Goal: Information Seeking & Learning: Learn about a topic

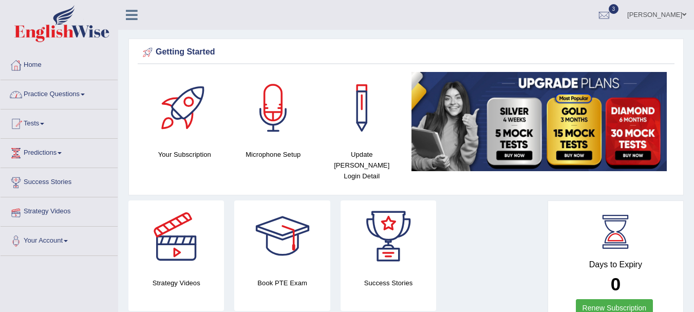
click at [62, 95] on link "Practice Questions" at bounding box center [59, 93] width 117 height 26
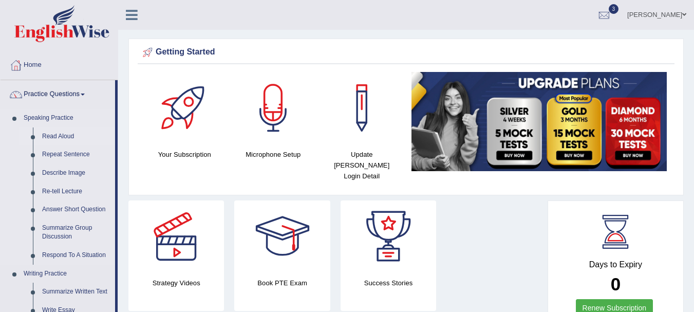
click at [52, 133] on link "Read Aloud" at bounding box center [77, 136] width 78 height 18
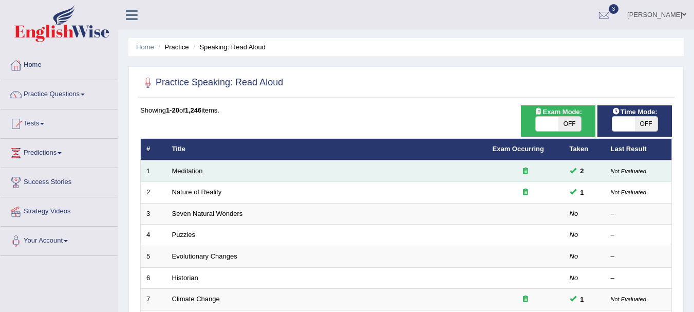
click at [190, 174] on link "Meditation" at bounding box center [187, 171] width 31 height 8
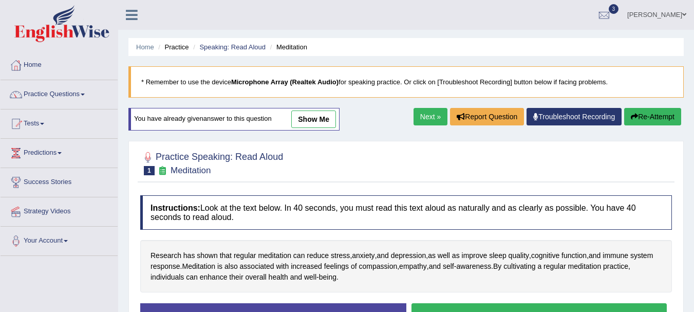
scroll to position [228, 0]
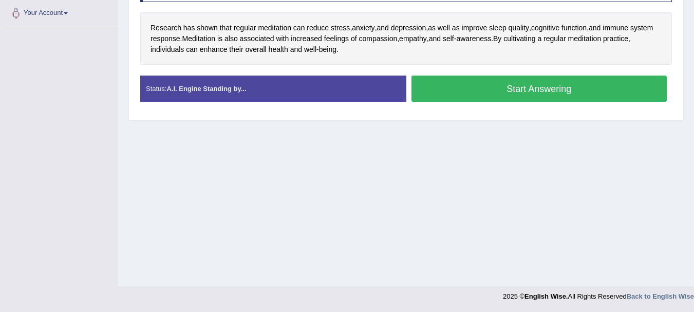
click at [558, 96] on button "Start Answering" at bounding box center [540, 89] width 256 height 26
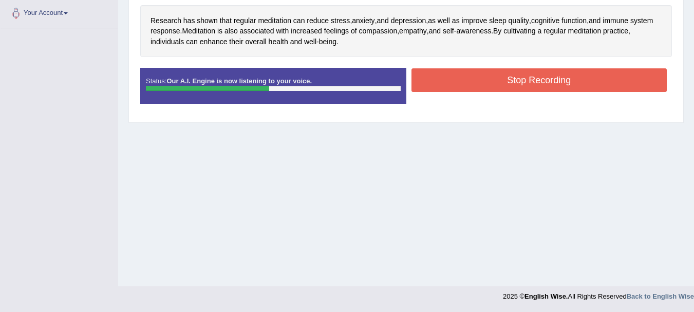
click at [500, 85] on button "Stop Recording" at bounding box center [540, 80] width 256 height 24
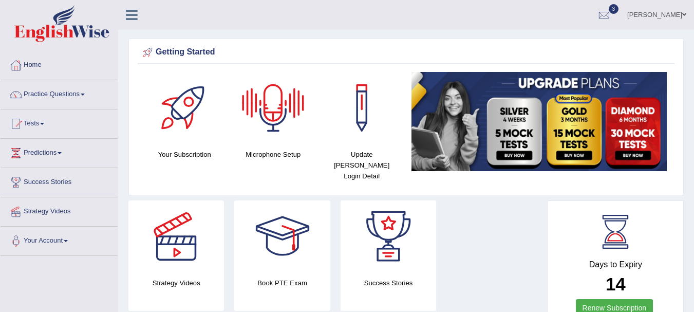
click at [274, 119] on div at bounding box center [273, 108] width 72 height 72
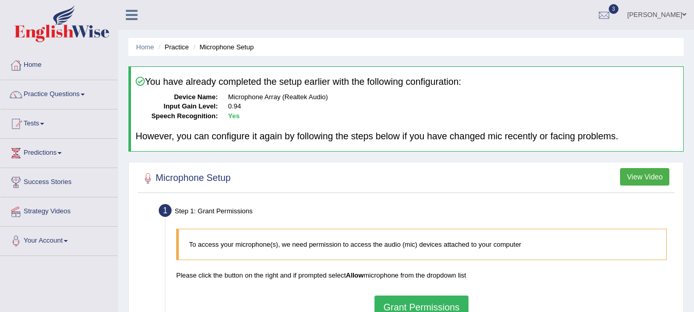
click at [383, 301] on button "Grant Permissions" at bounding box center [422, 307] width 94 height 24
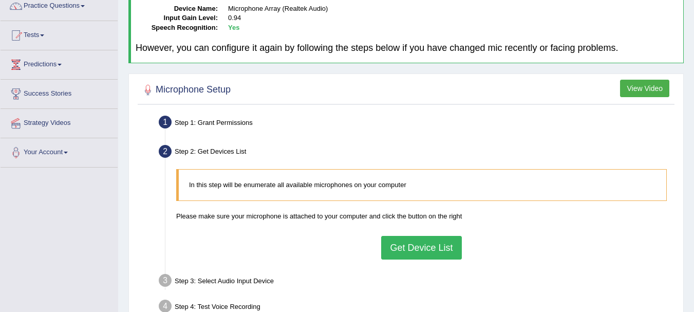
scroll to position [103, 0]
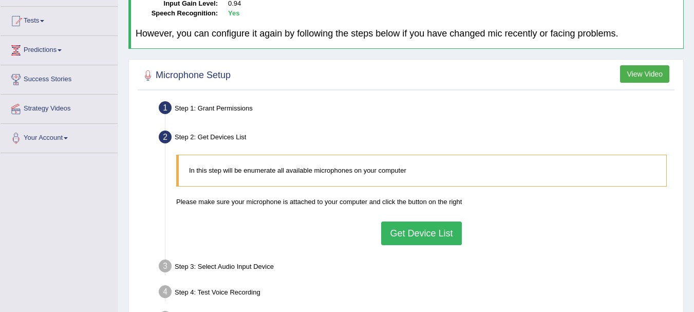
click at [439, 224] on button "Get Device List" at bounding box center [421, 233] width 80 height 24
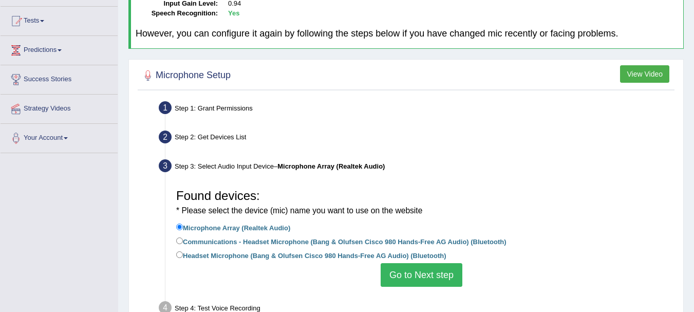
click at [414, 278] on button "Go to Next step" at bounding box center [422, 275] width 82 height 24
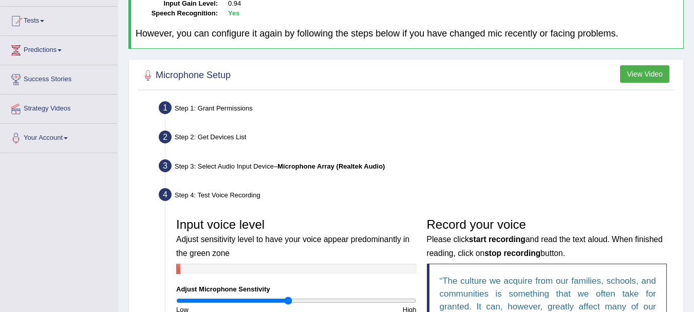
scroll to position [335, 0]
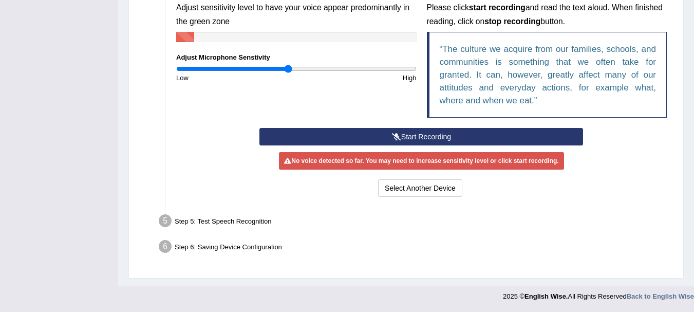
click at [506, 132] on button "Start Recording" at bounding box center [421, 136] width 324 height 17
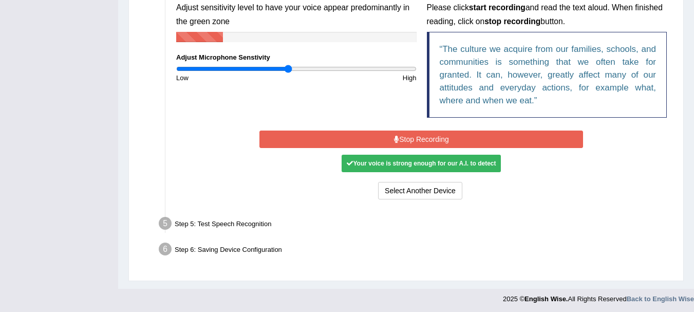
click at [506, 132] on button "Stop Recording" at bounding box center [421, 139] width 324 height 17
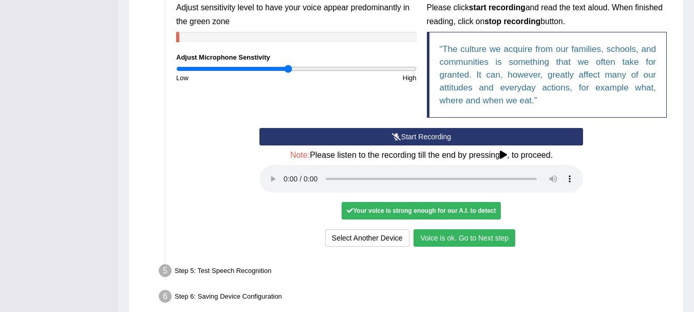
click at [459, 243] on button "Voice is ok. Go to Next step" at bounding box center [465, 237] width 102 height 17
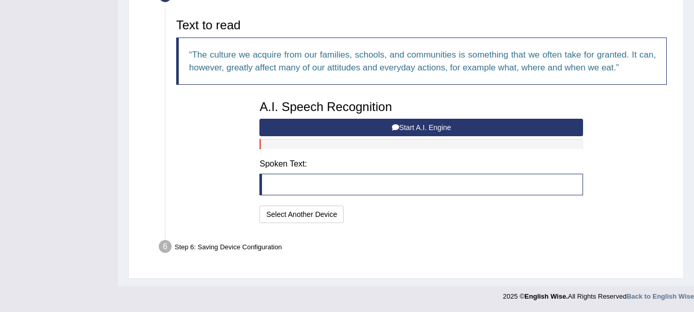
scroll to position [324, 0]
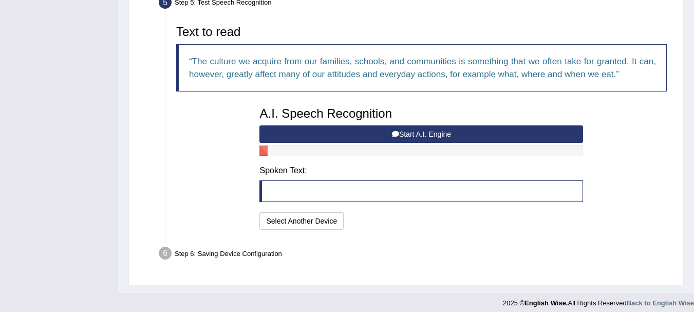
click at [438, 133] on button "Start A.I. Engine" at bounding box center [421, 133] width 324 height 17
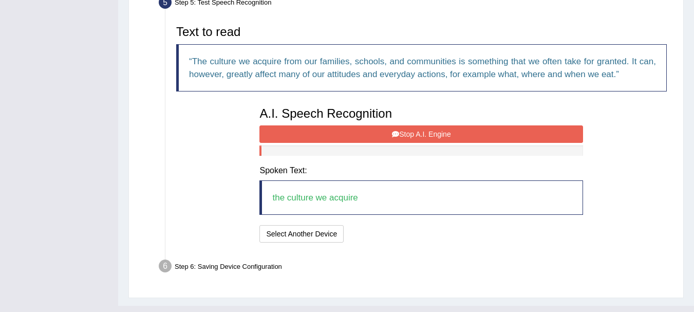
click at [438, 133] on button "Stop A.I. Engine" at bounding box center [421, 133] width 324 height 17
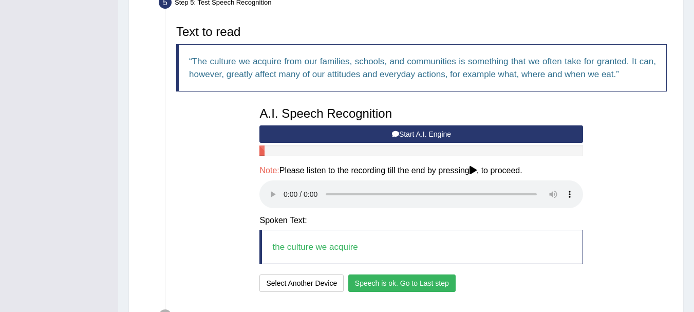
click at [362, 283] on button "Speech is ok. Go to Last step" at bounding box center [401, 282] width 107 height 17
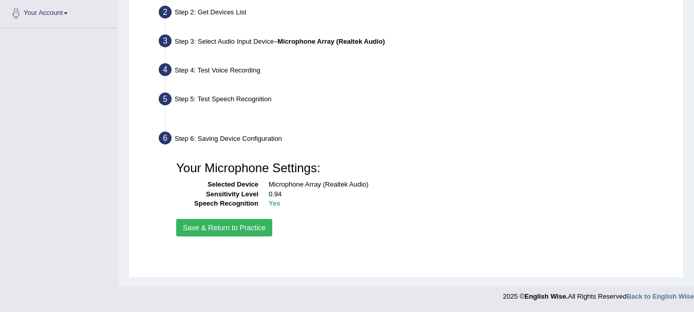
scroll to position [228, 0]
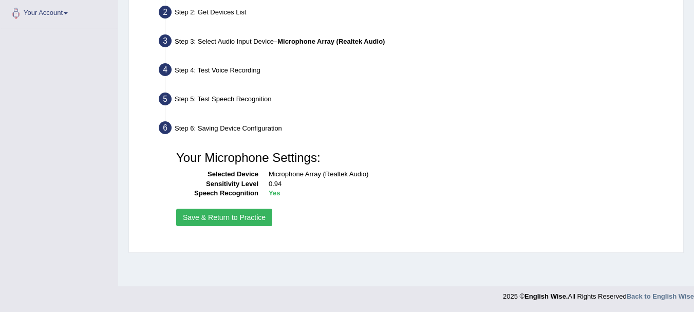
click at [258, 216] on button "Save & Return to Practice" at bounding box center [224, 217] width 96 height 17
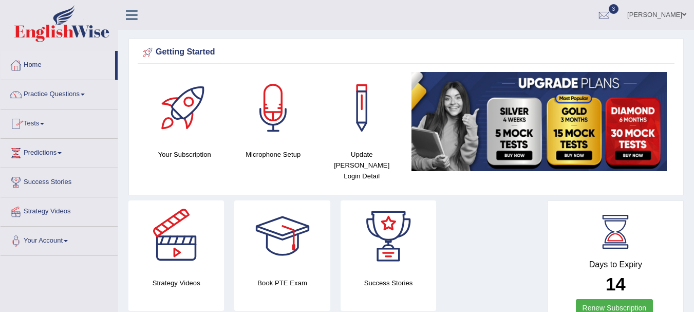
click at [49, 90] on link "Practice Questions" at bounding box center [59, 93] width 117 height 26
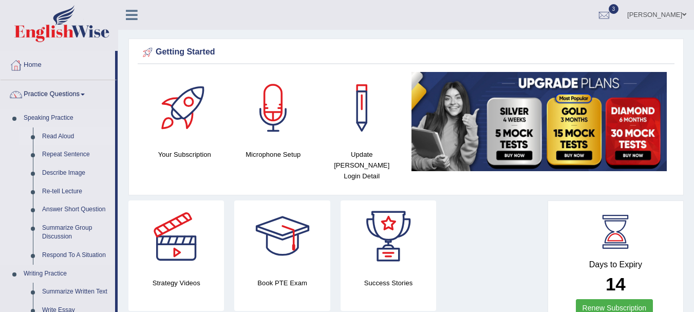
click at [51, 139] on link "Read Aloud" at bounding box center [77, 136] width 78 height 18
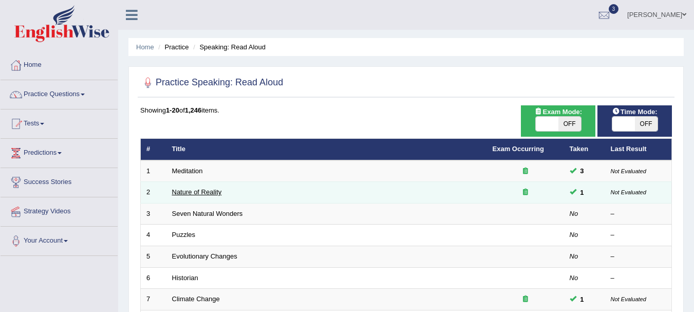
click at [193, 192] on link "Nature of Reality" at bounding box center [197, 192] width 50 height 8
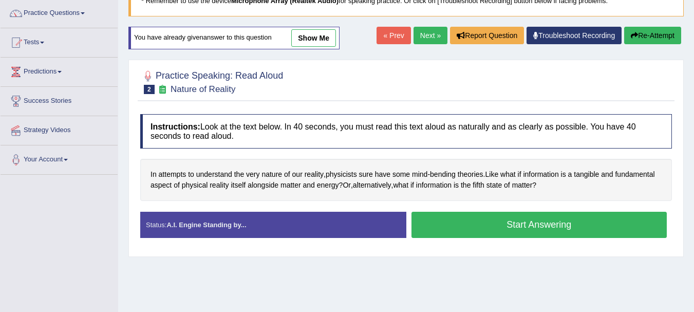
scroll to position [82, 0]
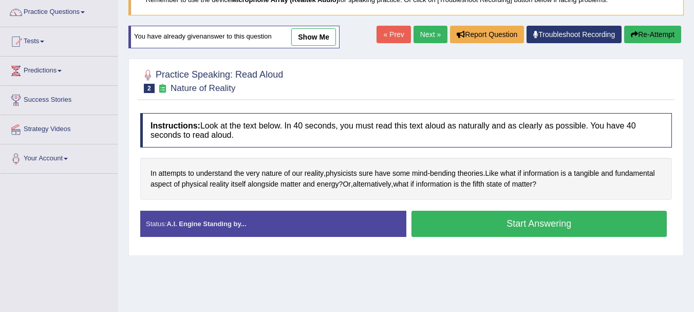
click at [431, 223] on button "Start Answering" at bounding box center [540, 224] width 256 height 26
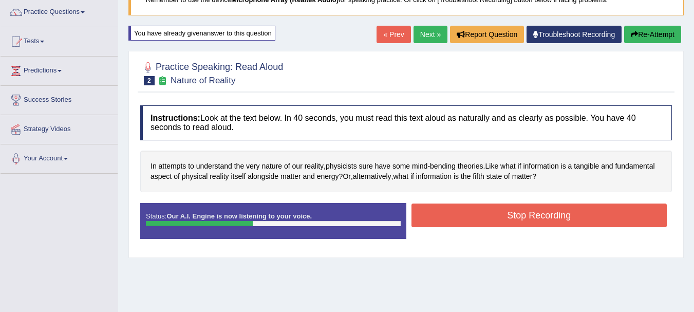
click at [431, 223] on button "Stop Recording" at bounding box center [540, 215] width 256 height 24
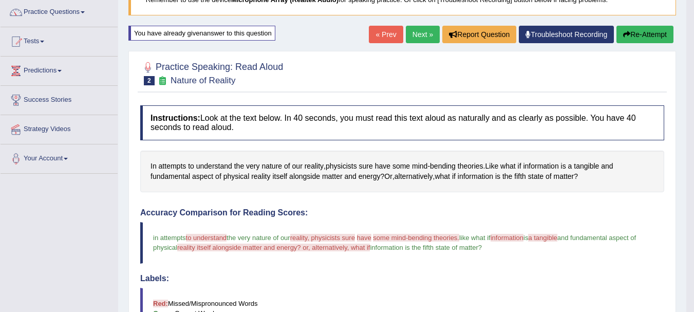
scroll to position [62, 0]
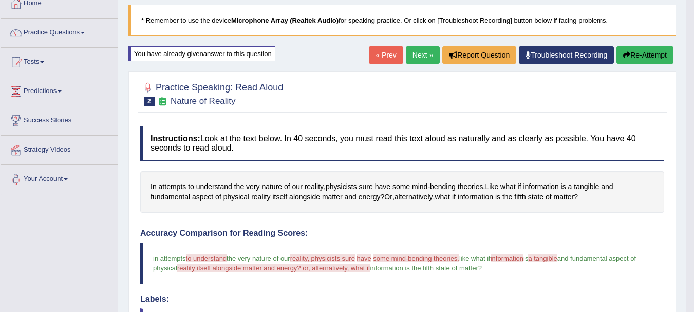
click at [429, 57] on link "Next »" at bounding box center [423, 54] width 34 height 17
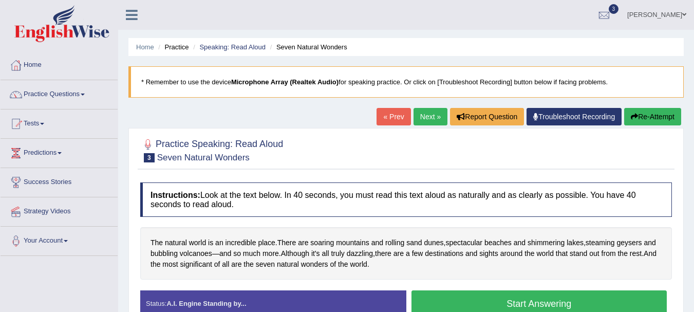
click at [469, 303] on button "Start Answering" at bounding box center [540, 303] width 256 height 26
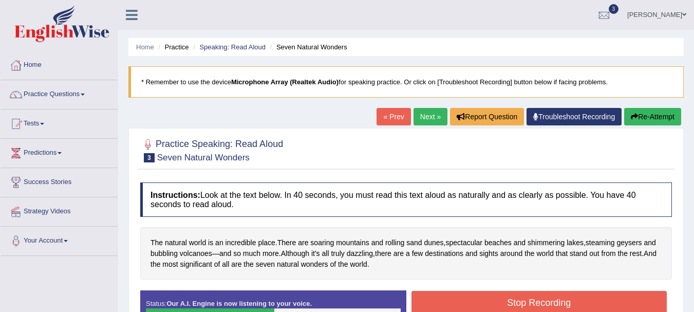
click at [469, 303] on button "Stop Recording" at bounding box center [540, 303] width 256 height 24
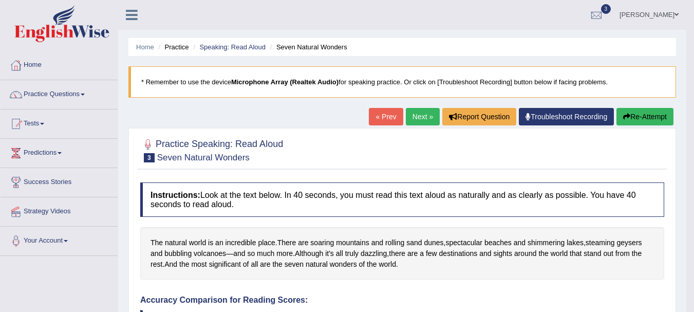
click at [410, 118] on link "Next »" at bounding box center [423, 116] width 34 height 17
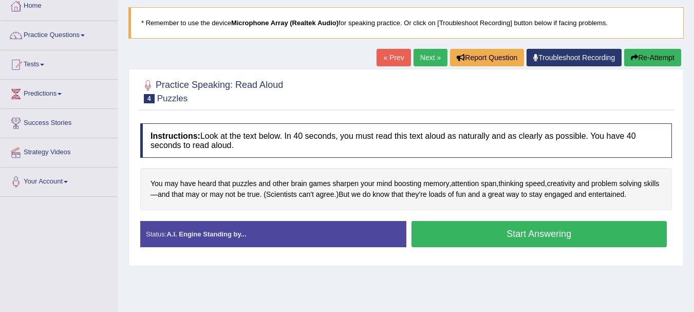
scroll to position [62, 0]
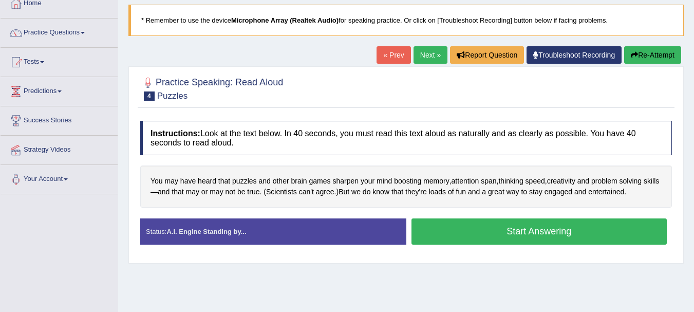
click at [532, 229] on button "Start Answering" at bounding box center [540, 231] width 256 height 26
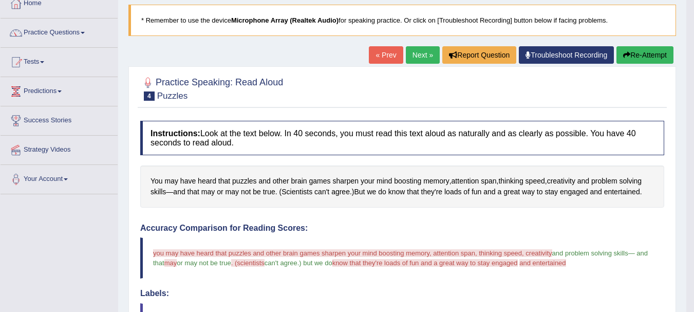
click at [429, 58] on link "Next »" at bounding box center [423, 54] width 34 height 17
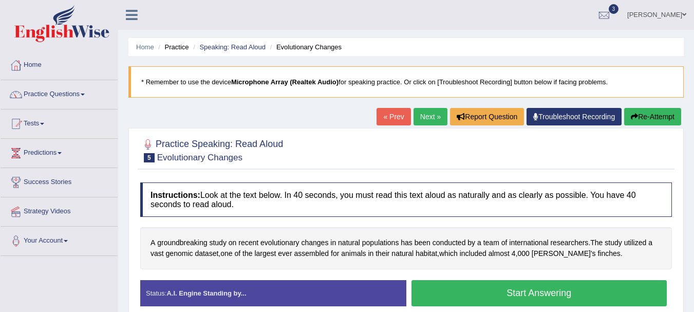
click at [449, 294] on button "Start Answering" at bounding box center [540, 293] width 256 height 26
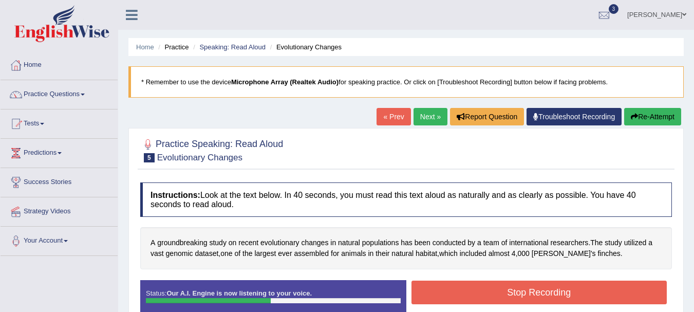
click at [466, 296] on button "Stop Recording" at bounding box center [540, 293] width 256 height 24
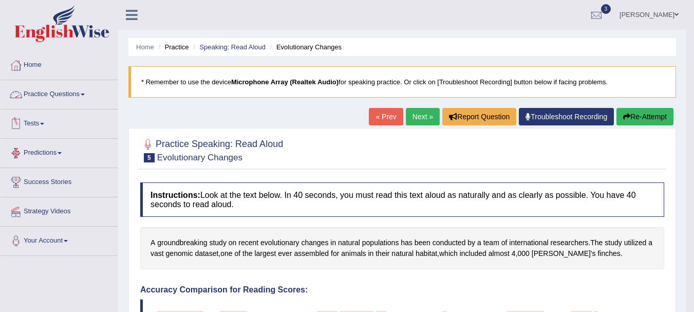
click at [42, 99] on link "Practice Questions" at bounding box center [59, 93] width 117 height 26
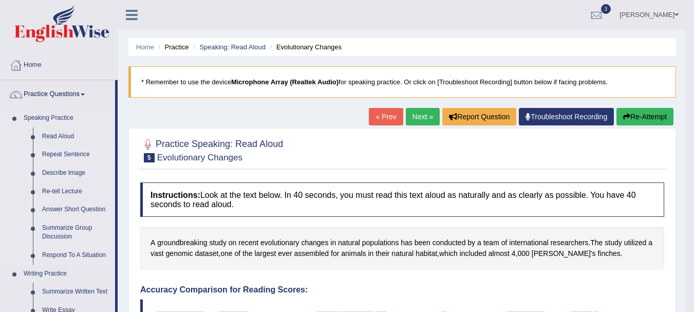
click at [54, 152] on link "Repeat Sentence" at bounding box center [77, 154] width 78 height 18
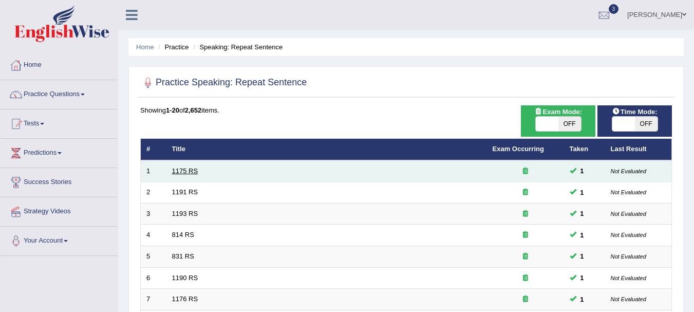
click at [187, 174] on link "1175 RS" at bounding box center [185, 171] width 26 height 8
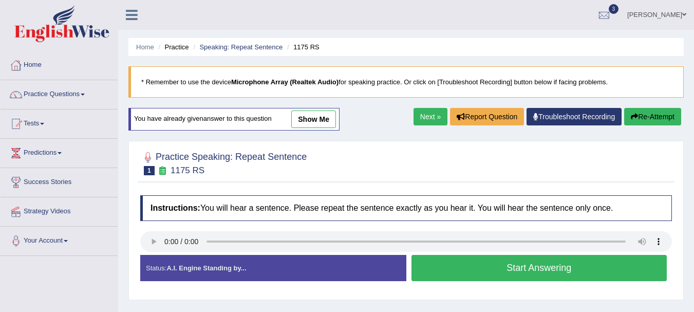
click at [443, 275] on button "Start Answering" at bounding box center [540, 268] width 256 height 26
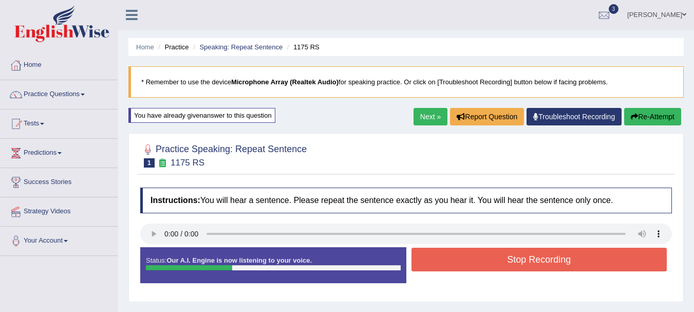
click at [443, 267] on button "Stop Recording" at bounding box center [540, 260] width 256 height 24
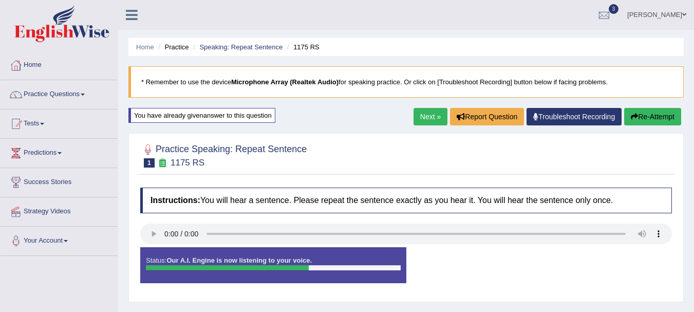
scroll to position [228, 0]
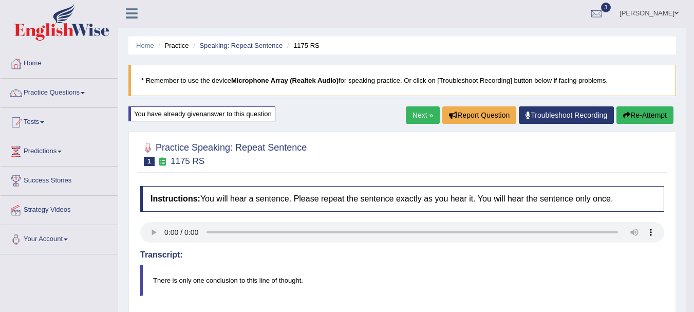
scroll to position [0, 0]
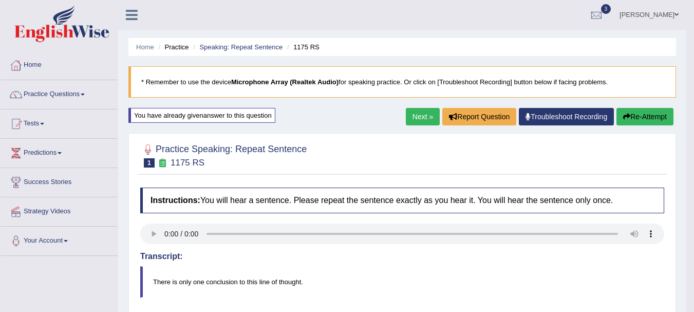
click at [421, 112] on link "Next »" at bounding box center [423, 116] width 34 height 17
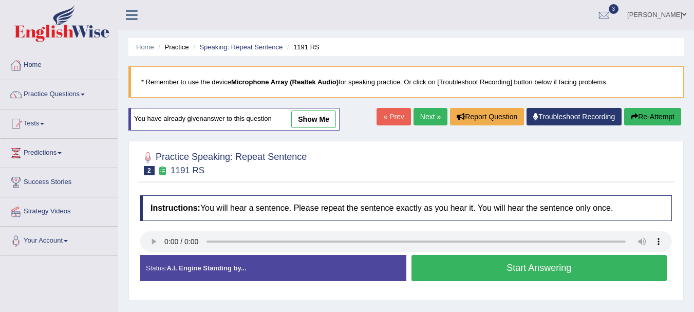
click at [430, 261] on button "Start Answering" at bounding box center [540, 268] width 256 height 26
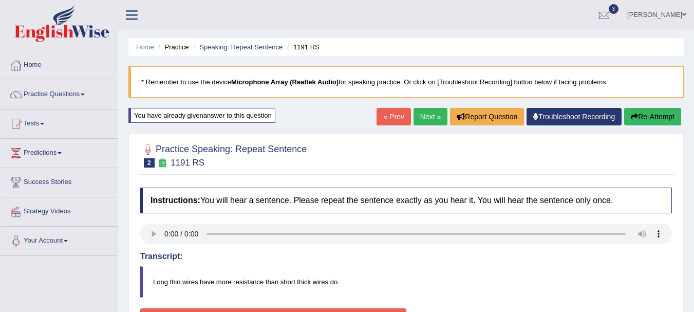
click at [429, 117] on link "Next »" at bounding box center [431, 116] width 34 height 17
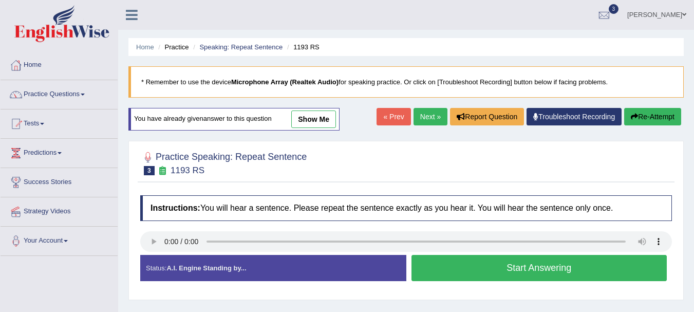
click at [435, 269] on button "Start Answering" at bounding box center [540, 268] width 256 height 26
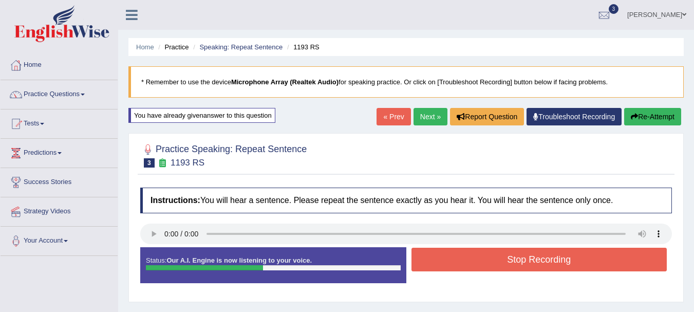
click at [435, 269] on button "Stop Recording" at bounding box center [540, 260] width 256 height 24
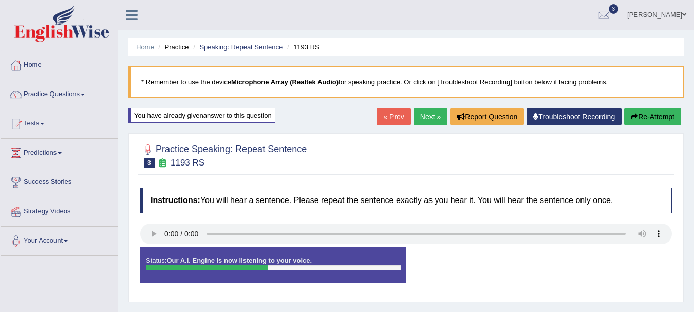
click at [435, 269] on div "Status: Our A.I. Engine is now listening to your voice. Start Answering Stop Re…" at bounding box center [406, 270] width 532 height 46
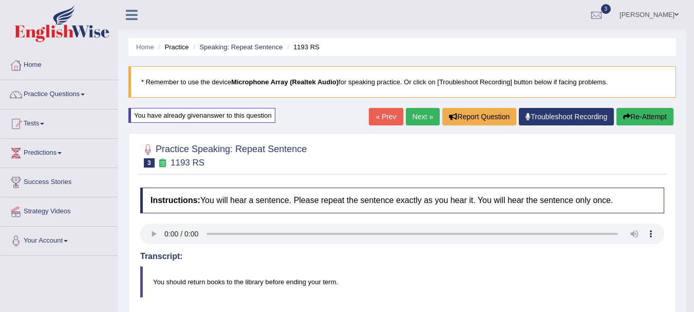
click at [425, 116] on link "Next »" at bounding box center [423, 116] width 34 height 17
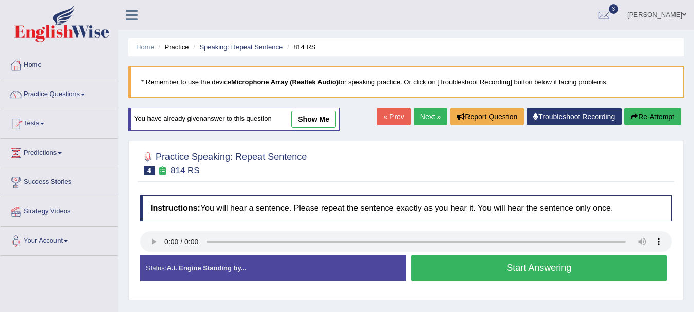
click at [524, 275] on button "Start Answering" at bounding box center [540, 268] width 256 height 26
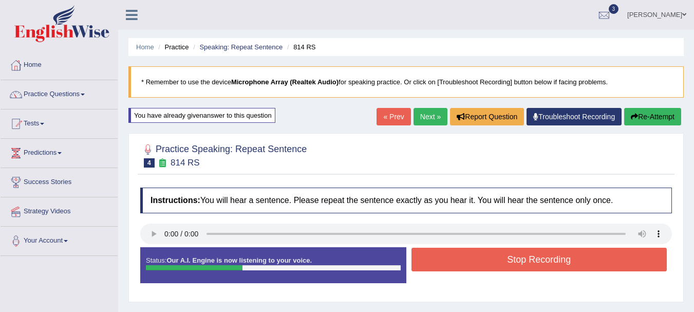
click at [529, 266] on button "Stop Recording" at bounding box center [540, 260] width 256 height 24
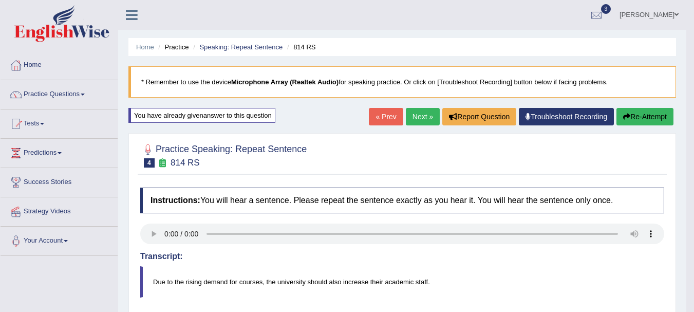
click at [409, 120] on link "Next »" at bounding box center [423, 116] width 34 height 17
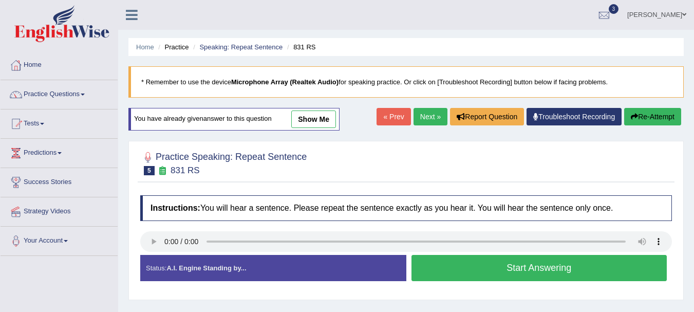
click at [488, 271] on button "Start Answering" at bounding box center [540, 268] width 256 height 26
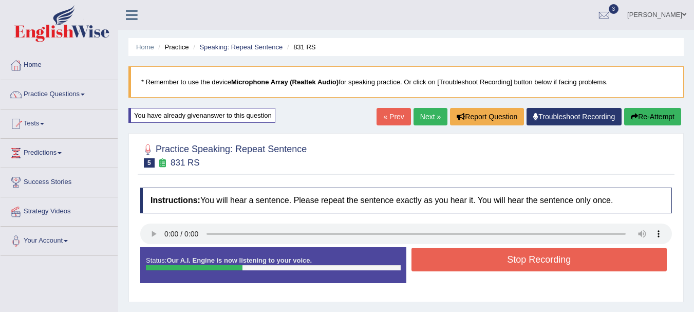
click at [487, 271] on button "Stop Recording" at bounding box center [540, 260] width 256 height 24
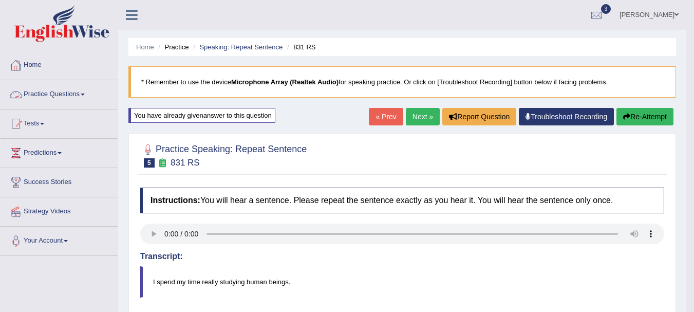
click at [46, 91] on link "Practice Questions" at bounding box center [59, 93] width 117 height 26
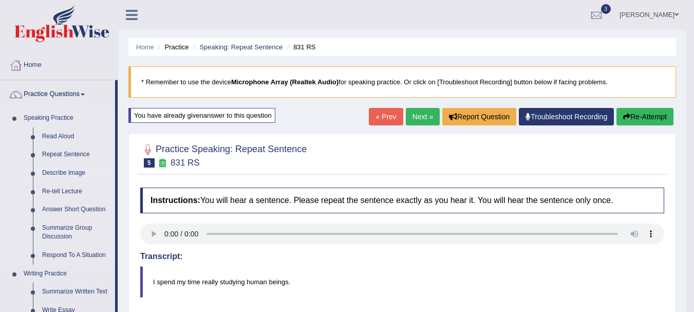
click at [63, 173] on link "Describe Image" at bounding box center [77, 173] width 78 height 18
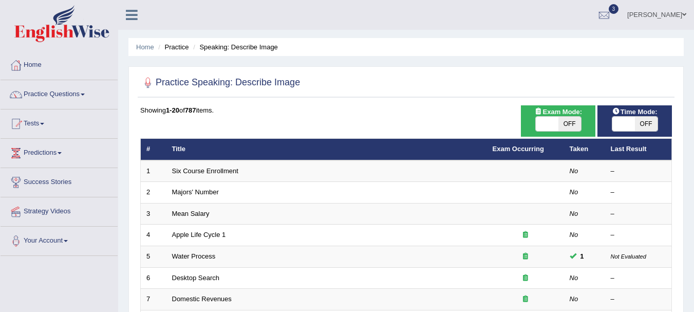
click at [569, 122] on span "OFF" at bounding box center [570, 124] width 23 height 14
checkbox input "true"
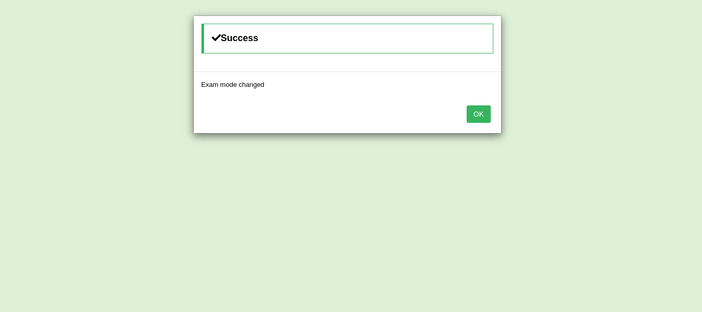
click at [472, 112] on button "OK" at bounding box center [479, 113] width 24 height 17
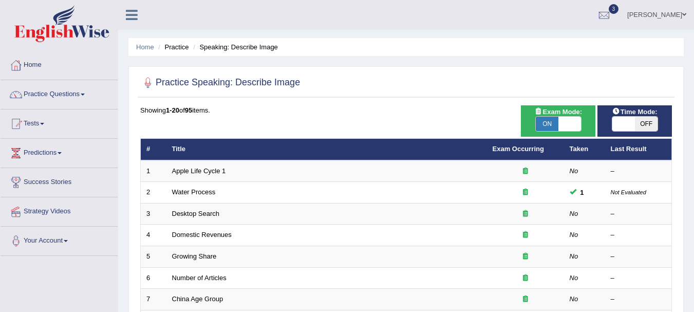
click at [653, 122] on span "OFF" at bounding box center [646, 124] width 23 height 14
checkbox input "true"
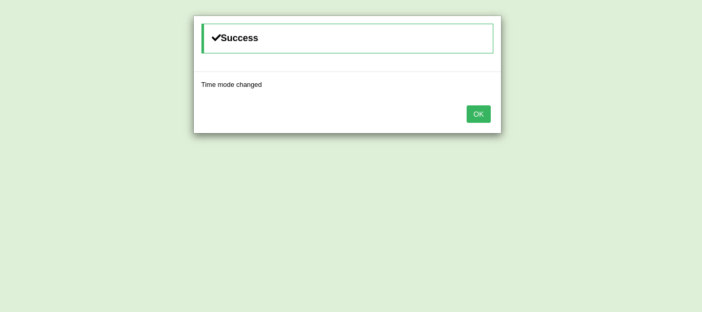
click at [481, 117] on button "OK" at bounding box center [479, 113] width 24 height 17
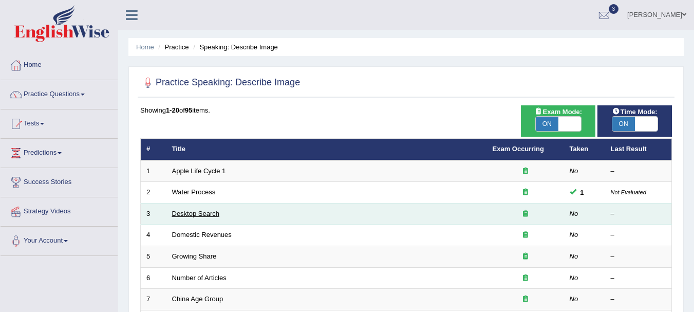
click at [179, 214] on link "Desktop Search" at bounding box center [196, 214] width 48 height 8
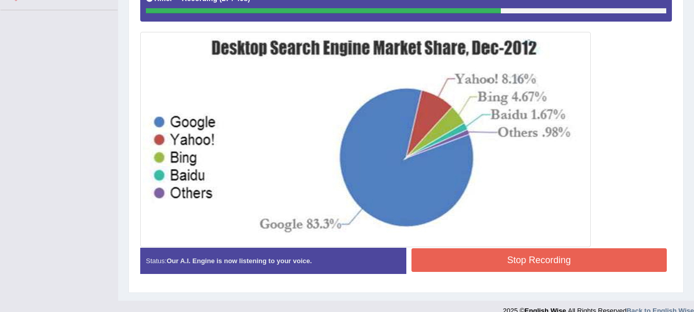
scroll to position [247, 0]
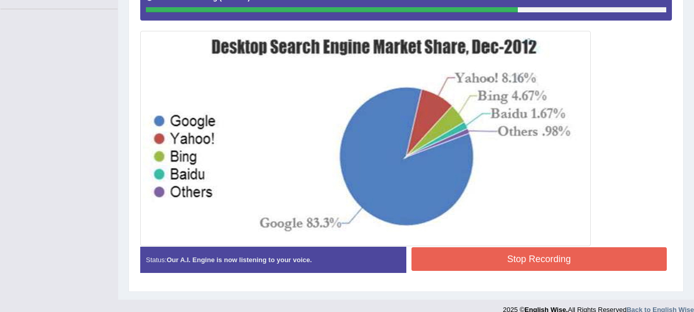
click at [446, 265] on button "Stop Recording" at bounding box center [540, 259] width 256 height 24
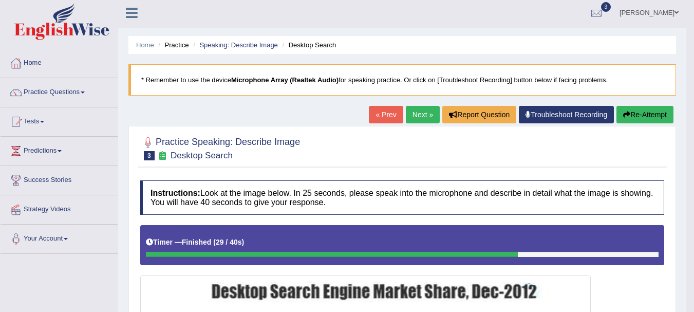
scroll to position [0, 0]
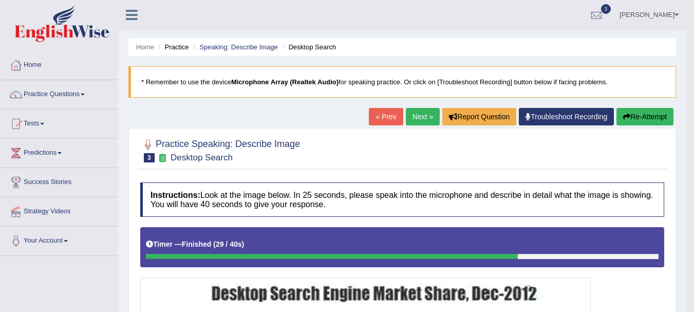
click at [414, 113] on link "Next »" at bounding box center [423, 116] width 34 height 17
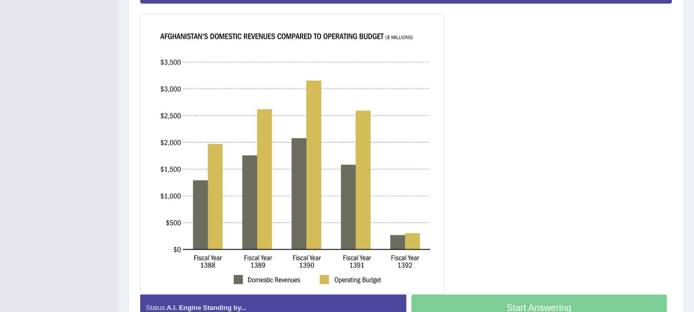
scroll to position [267, 0]
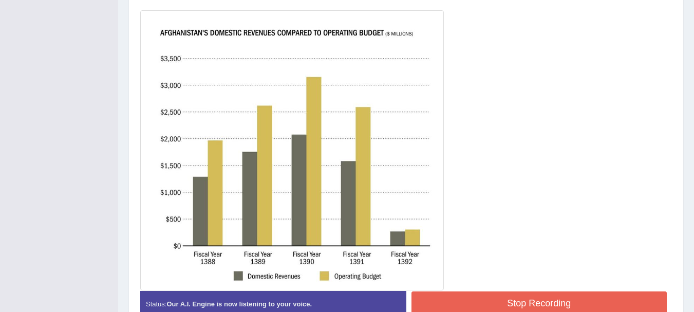
click at [497, 301] on button "Stop Recording" at bounding box center [540, 303] width 256 height 24
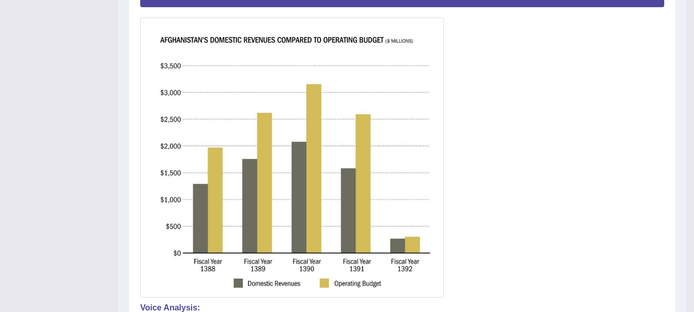
scroll to position [0, 0]
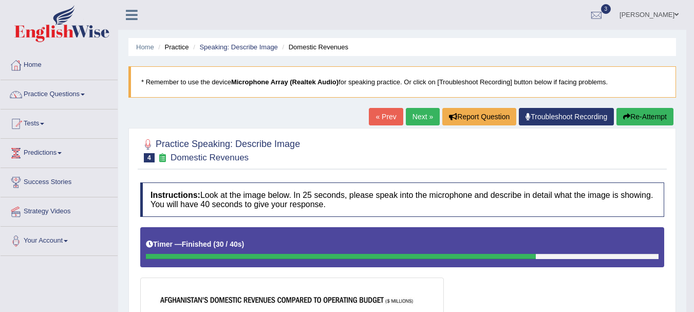
click at [423, 109] on link "Next »" at bounding box center [423, 116] width 34 height 17
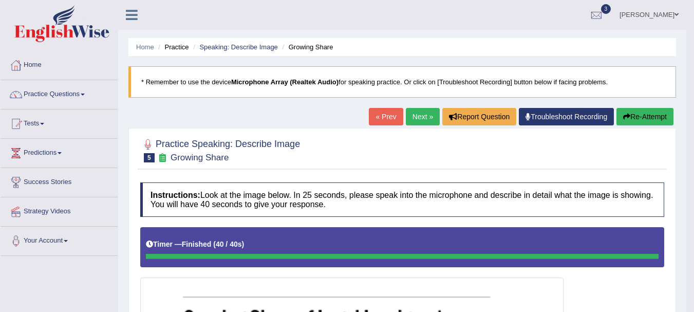
click at [415, 109] on link "Next »" at bounding box center [423, 116] width 34 height 17
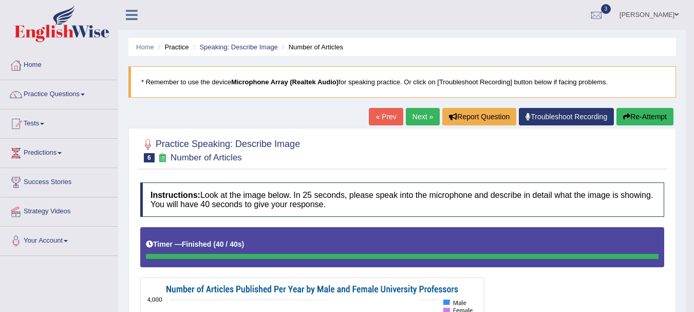
click at [419, 118] on link "Next »" at bounding box center [423, 116] width 34 height 17
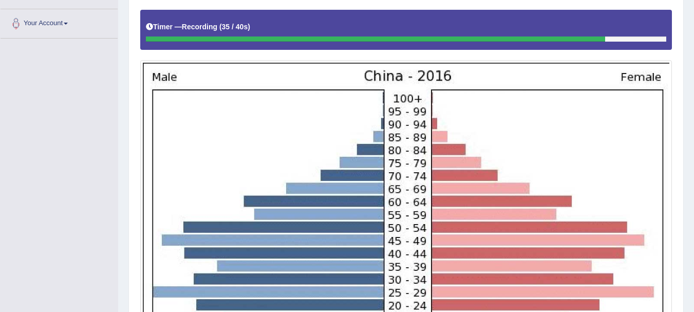
scroll to position [219, 0]
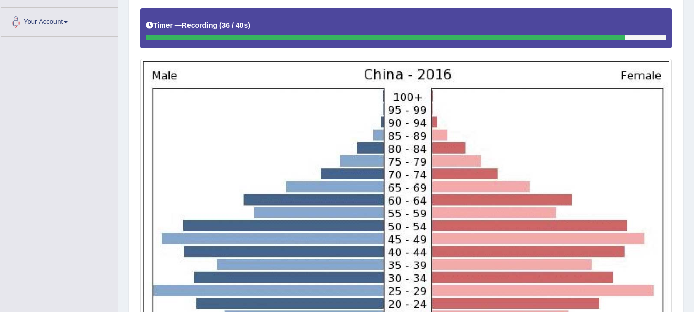
drag, startPoint x: 693, startPoint y: 206, endPoint x: 700, endPoint y: 241, distance: 35.7
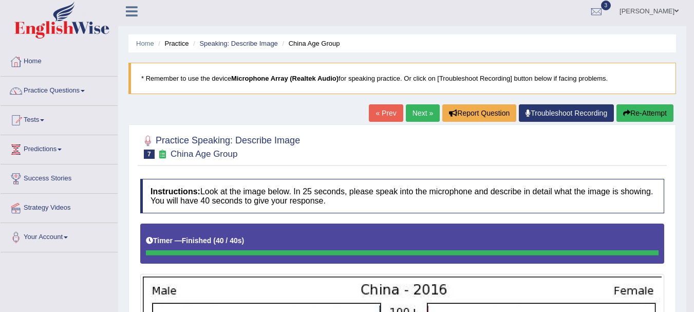
scroll to position [0, 0]
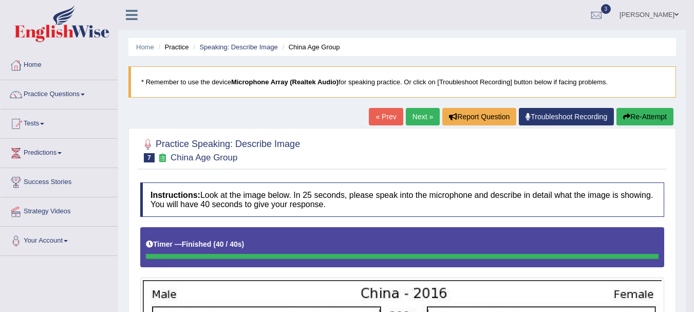
click at [419, 117] on link "Next »" at bounding box center [423, 116] width 34 height 17
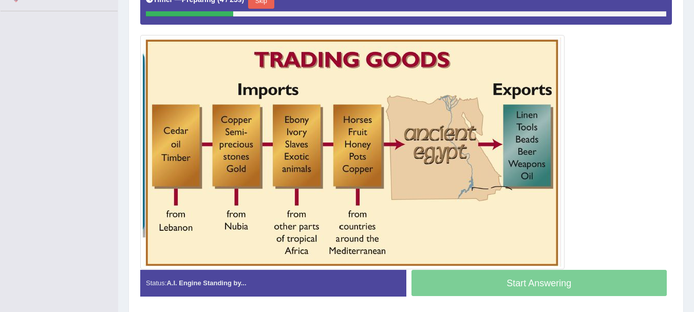
scroll to position [247, 0]
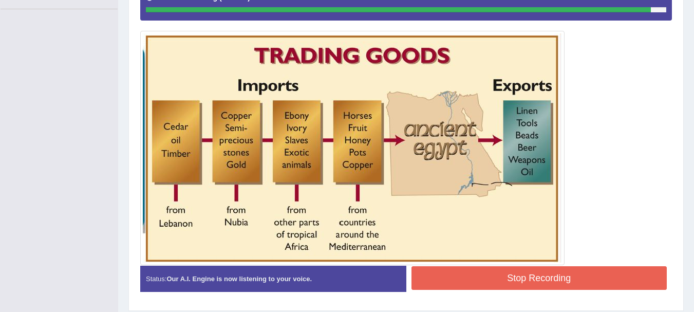
click at [511, 276] on button "Stop Recording" at bounding box center [540, 278] width 256 height 24
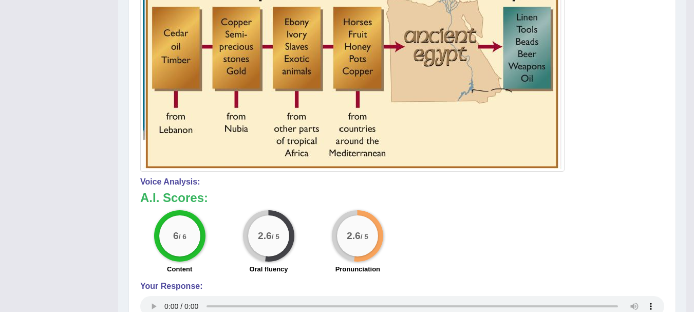
scroll to position [67, 0]
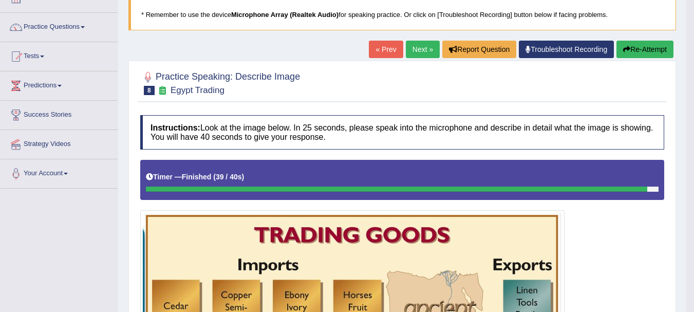
click at [424, 53] on link "Next »" at bounding box center [423, 49] width 34 height 17
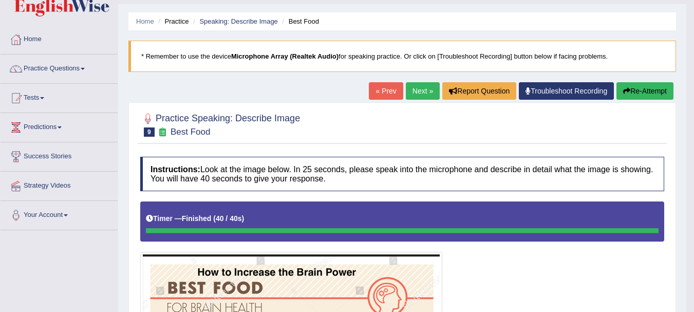
scroll to position [4, 0]
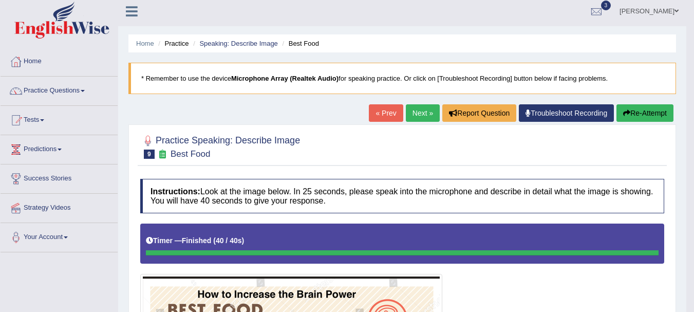
click at [424, 112] on link "Next »" at bounding box center [423, 112] width 34 height 17
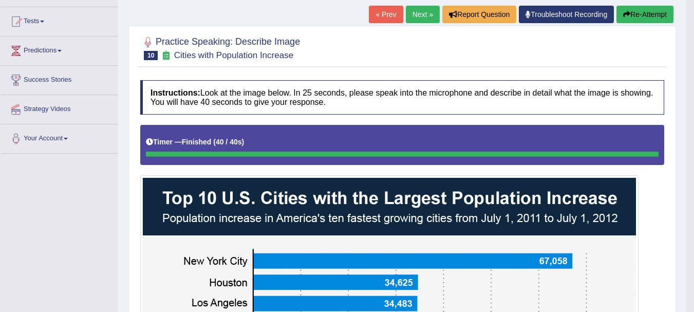
scroll to position [82, 0]
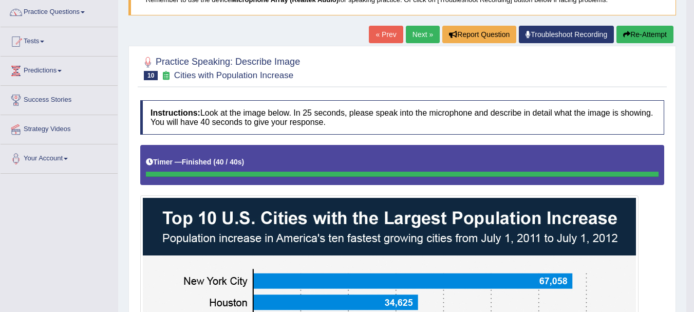
click at [416, 38] on link "Next »" at bounding box center [423, 34] width 34 height 17
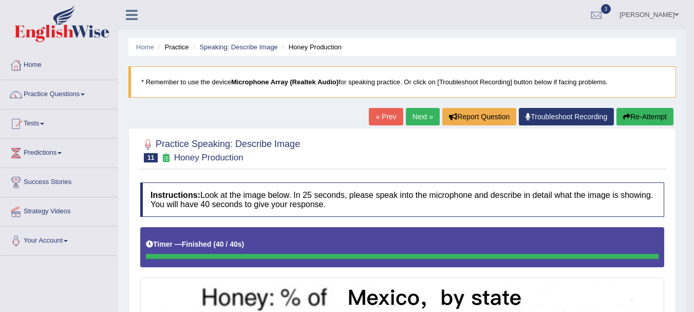
click at [415, 116] on link "Next »" at bounding box center [423, 116] width 34 height 17
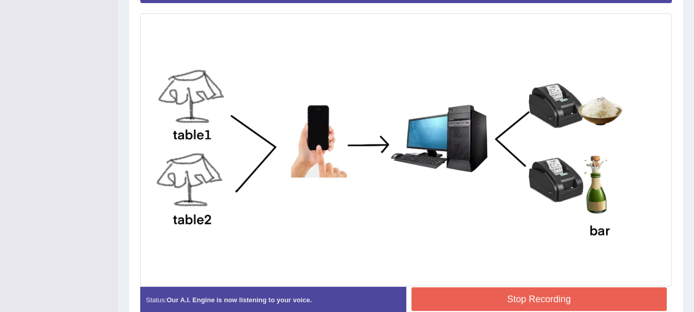
scroll to position [265, 0]
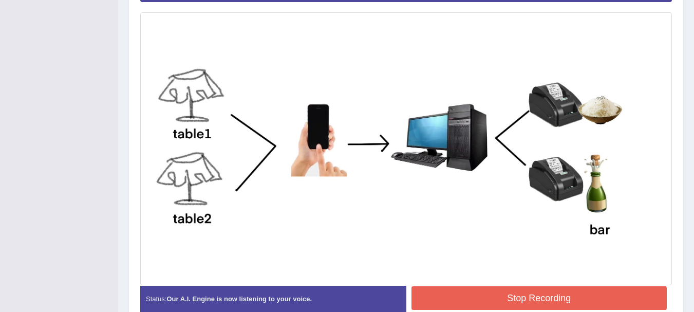
click at [421, 295] on button "Stop Recording" at bounding box center [540, 298] width 256 height 24
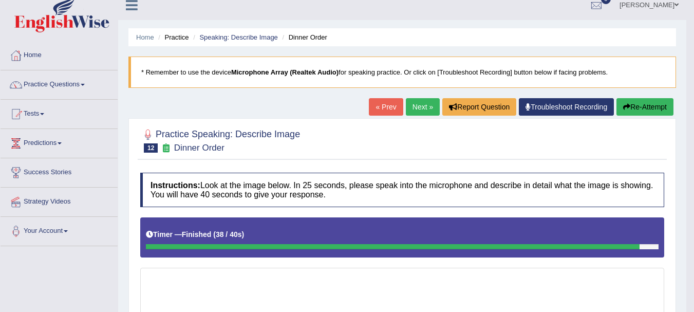
scroll to position [0, 0]
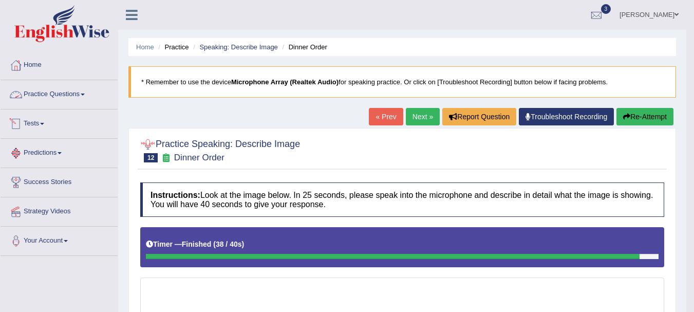
click at [63, 95] on link "Practice Questions" at bounding box center [59, 93] width 117 height 26
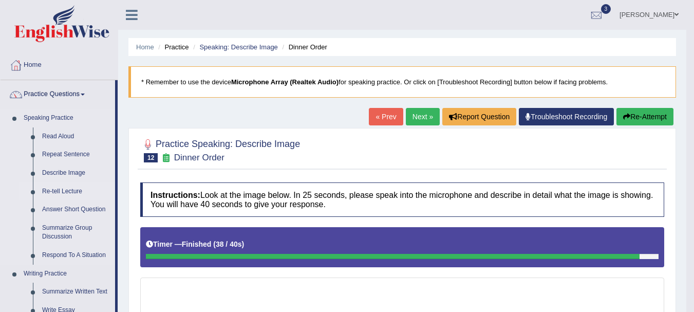
click at [72, 187] on link "Re-tell Lecture" at bounding box center [77, 191] width 78 height 18
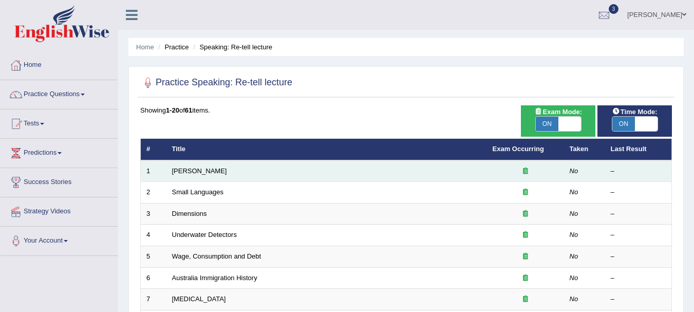
click at [186, 165] on td "[PERSON_NAME]" at bounding box center [326, 171] width 321 height 22
click at [195, 174] on link "[PERSON_NAME]" at bounding box center [199, 171] width 55 height 8
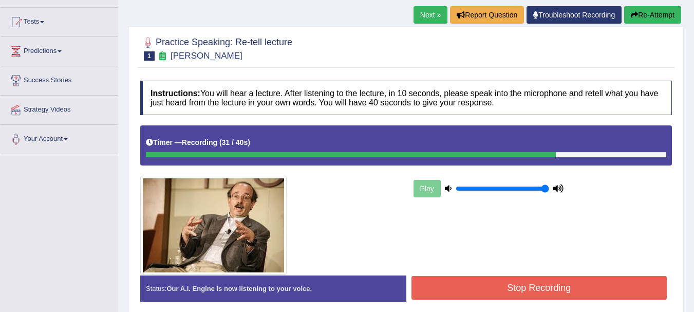
scroll to position [103, 0]
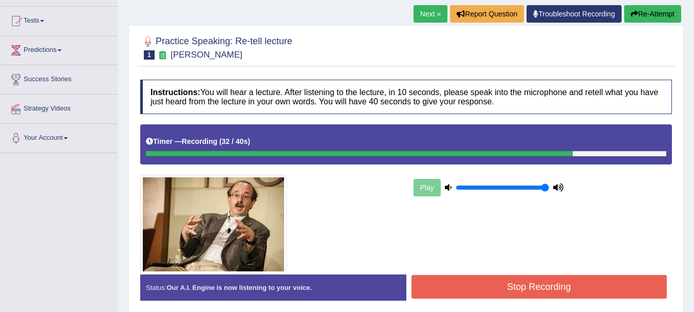
click at [439, 281] on button "Stop Recording" at bounding box center [540, 287] width 256 height 24
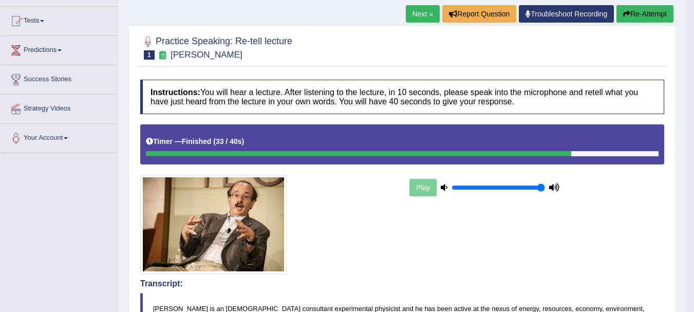
scroll to position [0, 0]
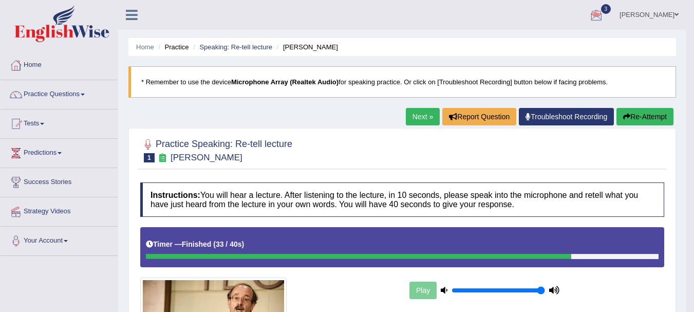
click at [417, 119] on link "Next »" at bounding box center [423, 116] width 34 height 17
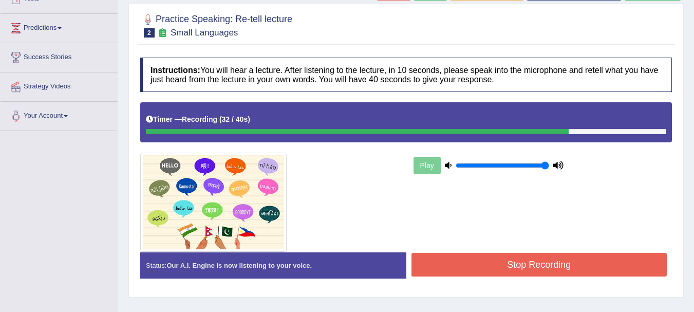
scroll to position [144, 0]
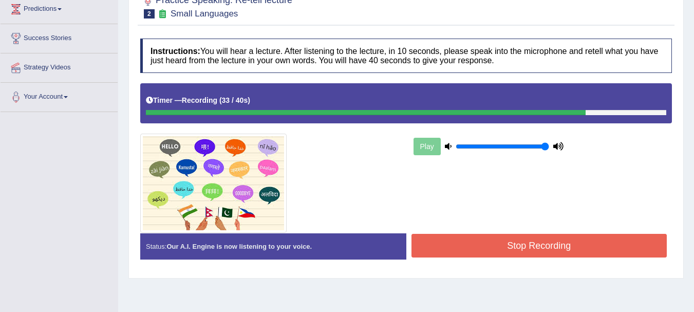
click at [642, 241] on button "Stop Recording" at bounding box center [540, 246] width 256 height 24
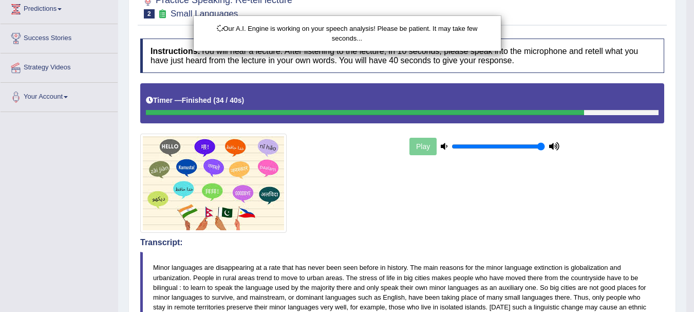
click at [694, 168] on html "Toggle navigation Home Practice Questions Speaking Practice Read Aloud Repeat S…" at bounding box center [347, 12] width 694 height 312
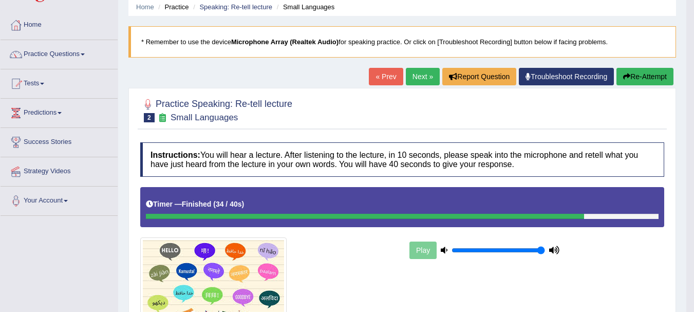
scroll to position [0, 0]
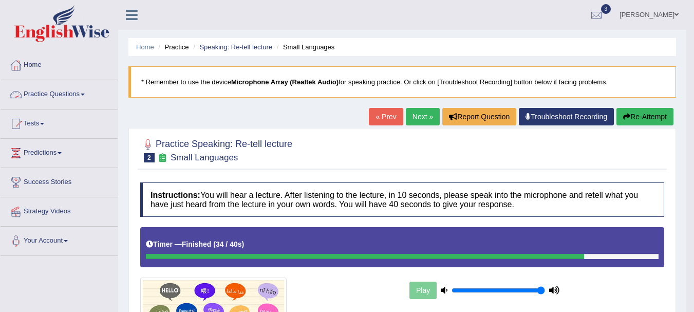
click at [27, 91] on link "Practice Questions" at bounding box center [59, 93] width 117 height 26
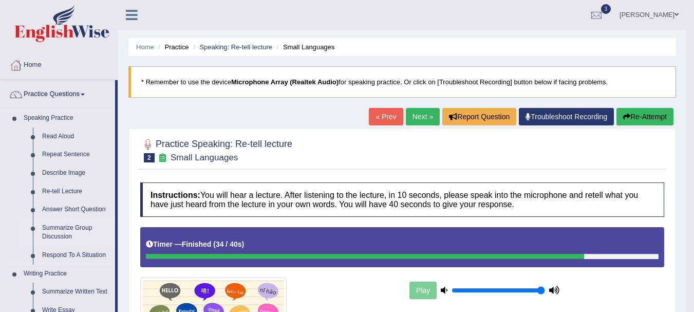
click at [48, 224] on link "Summarize Group Discussion" at bounding box center [77, 232] width 78 height 27
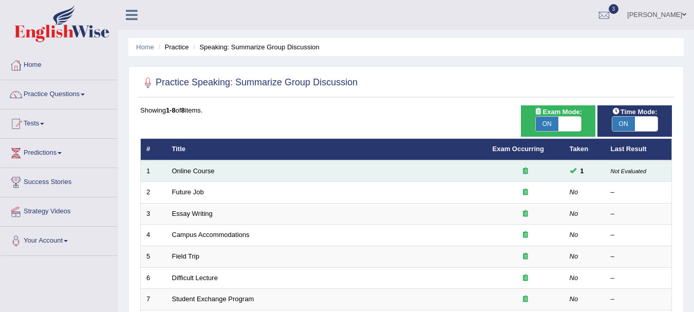
click at [198, 176] on td "Online Course" at bounding box center [326, 171] width 321 height 22
click at [201, 171] on link "Online Course" at bounding box center [193, 171] width 43 height 8
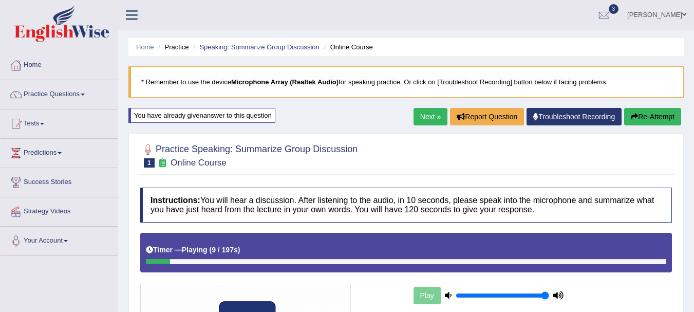
click at [417, 116] on link "Next »" at bounding box center [431, 116] width 34 height 17
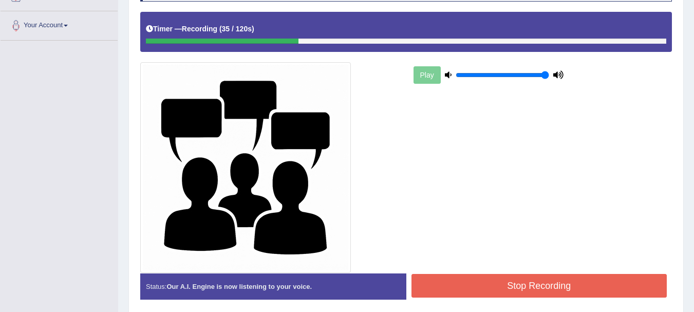
scroll to position [226, 0]
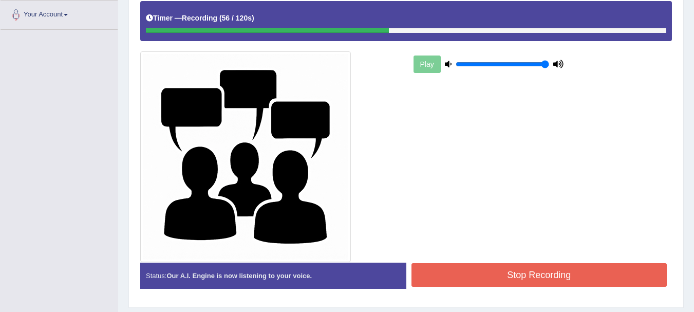
click at [485, 271] on button "Stop Recording" at bounding box center [540, 275] width 256 height 24
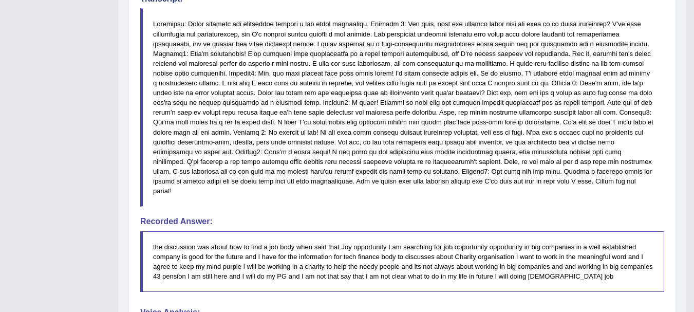
scroll to position [767, 0]
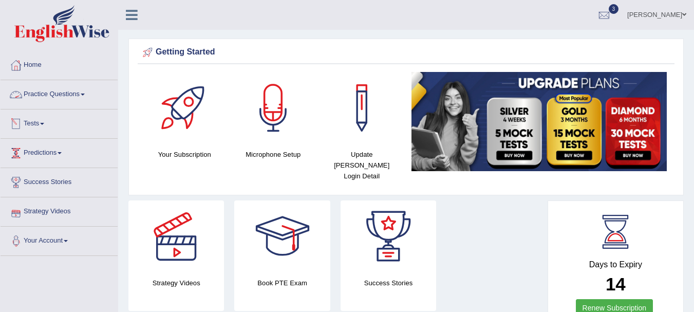
click at [49, 97] on link "Practice Questions" at bounding box center [59, 93] width 117 height 26
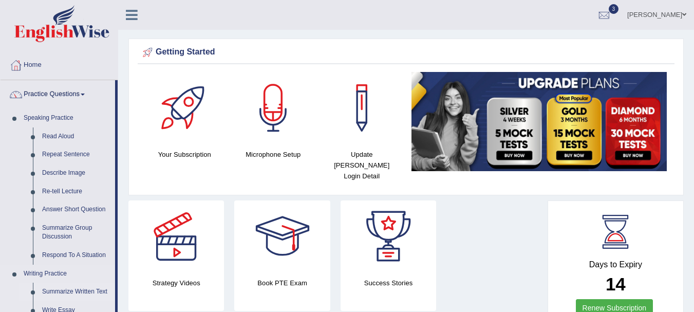
click at [73, 292] on link "Summarize Written Text" at bounding box center [77, 292] width 78 height 18
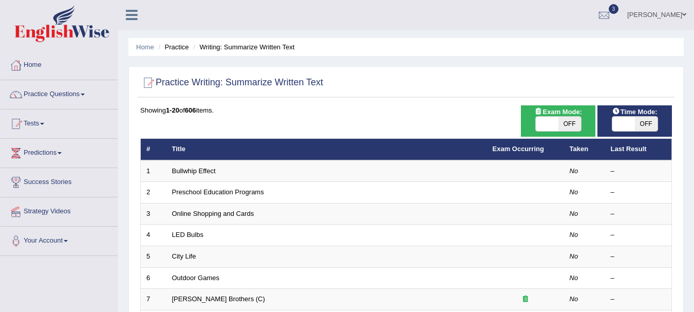
click at [567, 126] on span "OFF" at bounding box center [570, 124] width 23 height 14
checkbox input "true"
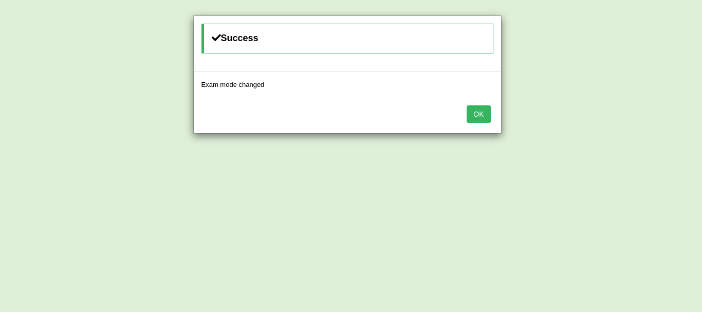
click at [479, 117] on button "OK" at bounding box center [479, 113] width 24 height 17
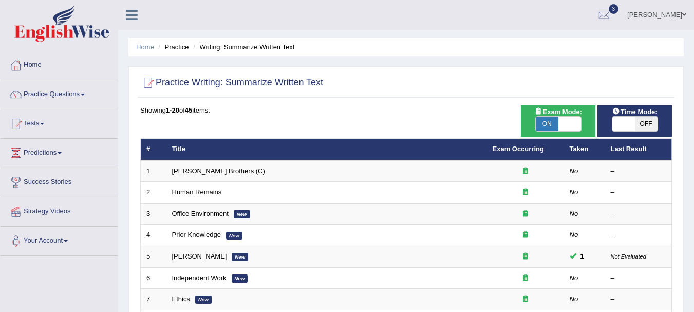
click at [649, 123] on span "OFF" at bounding box center [646, 124] width 23 height 14
checkbox input "true"
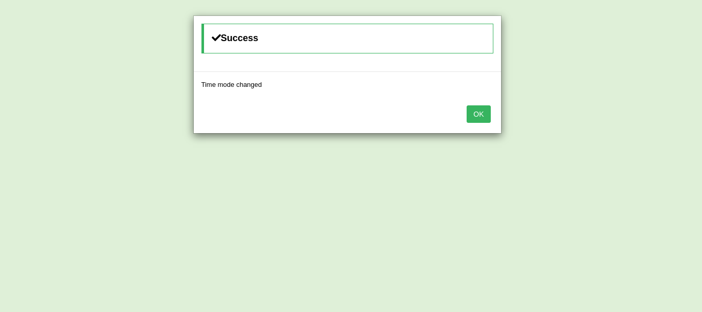
click at [487, 113] on button "OK" at bounding box center [479, 113] width 24 height 17
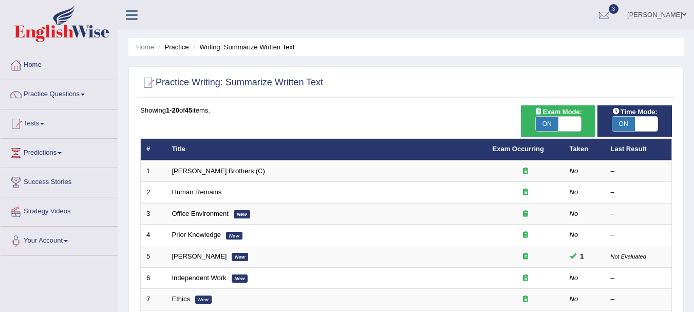
scroll to position [273, 0]
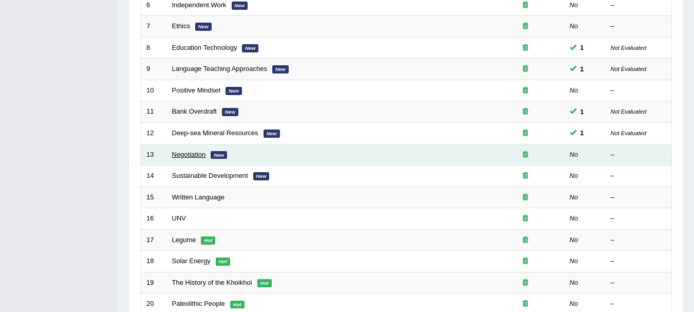
click at [198, 156] on link "Negotiation" at bounding box center [189, 155] width 34 height 8
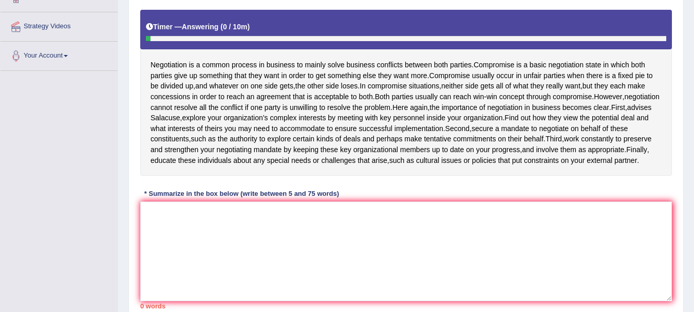
scroll to position [206, 0]
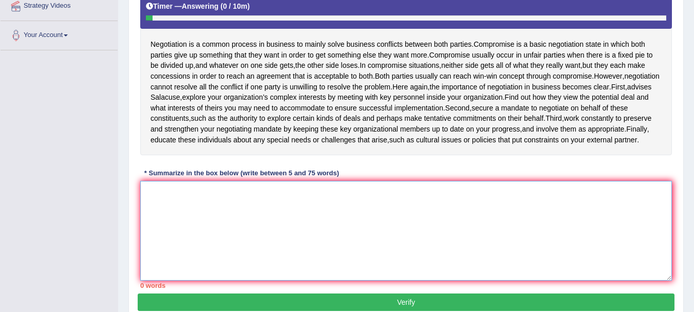
click at [282, 231] on textarea at bounding box center [406, 231] width 532 height 100
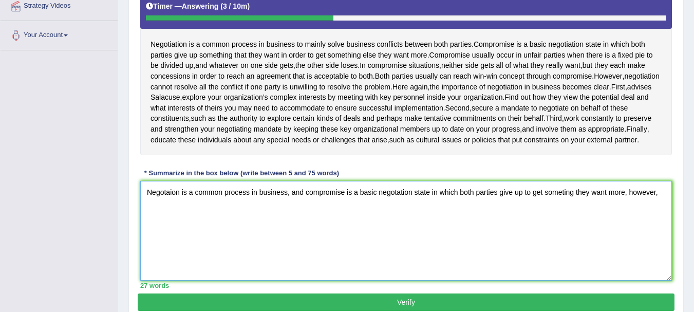
click at [191, 275] on textarea "Negotaion is a common process in business, and compromise is a basic negotation…" at bounding box center [406, 231] width 532 height 100
click at [219, 238] on textarea "Negotaion is a common process in business, and compromise is a basic negotation…" at bounding box center [406, 231] width 532 height 100
click at [660, 208] on textarea "Negotaion is a common process in business, and compromise is a basic negotation…" at bounding box center [406, 231] width 532 height 100
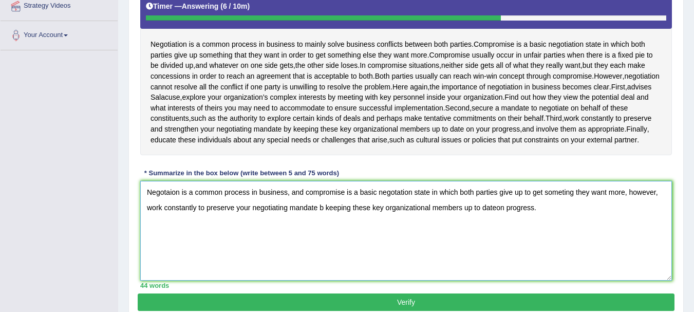
scroll to position [270, 0]
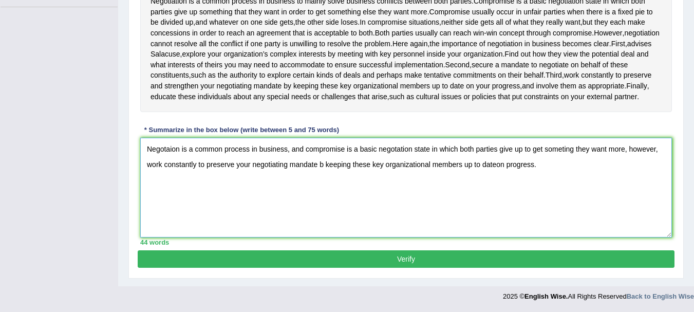
type textarea "Negotaion is a common process in business, and compromise is a basic negotation…"
click at [645, 263] on button "Verify" at bounding box center [406, 258] width 537 height 17
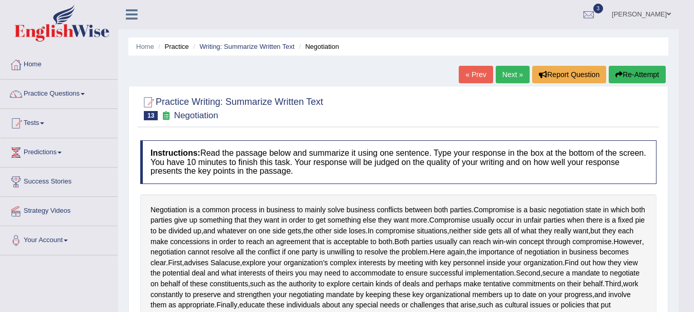
scroll to position [0, 0]
click at [51, 94] on link "Practice Questions" at bounding box center [59, 93] width 117 height 26
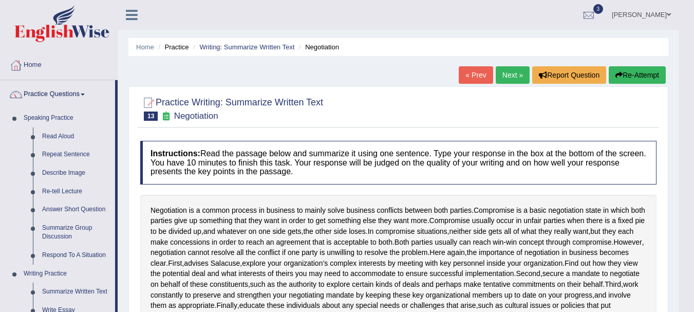
click at [694, 169] on body "Toggle navigation Home Practice Questions Speaking Practice Read Aloud Repeat S…" at bounding box center [347, 156] width 694 height 312
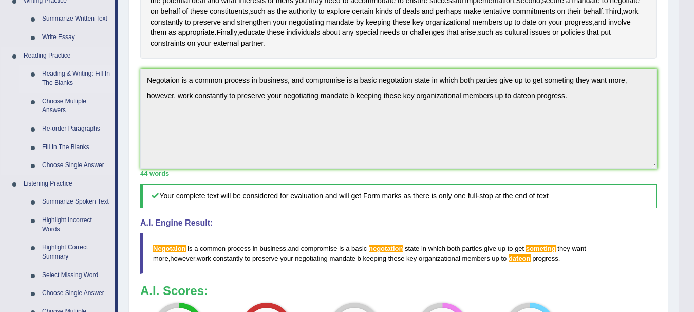
click at [69, 75] on link "Reading & Writing: Fill In The Blanks" at bounding box center [77, 78] width 78 height 27
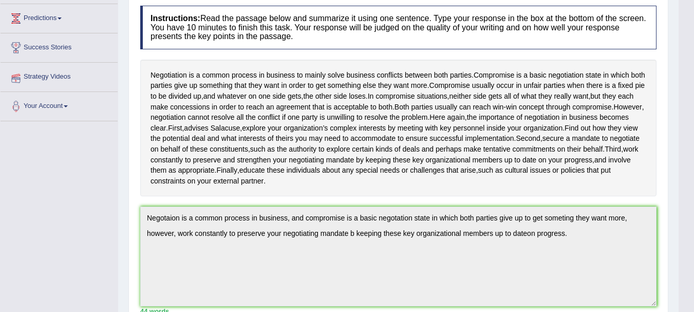
scroll to position [202, 0]
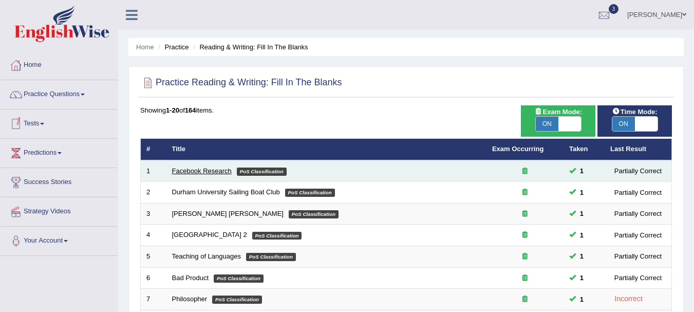
click at [215, 171] on link "Facebook Research" at bounding box center [202, 171] width 60 height 8
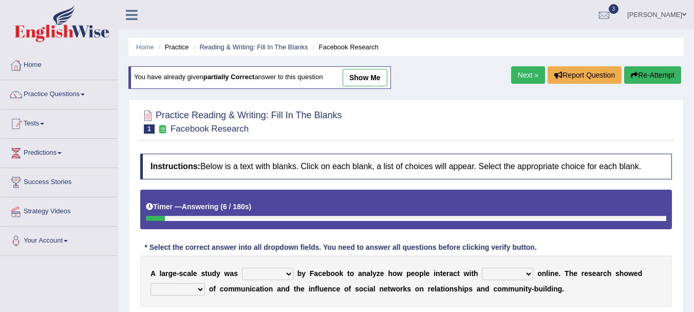
click at [267, 272] on select "surveyed had asked made" at bounding box center [267, 274] width 51 height 12
select select "made"
click at [242, 268] on select "surveyed had asked made" at bounding box center [267, 274] width 51 height 12
click at [502, 271] on select "together all each other another" at bounding box center [507, 274] width 51 height 12
select select "each other"
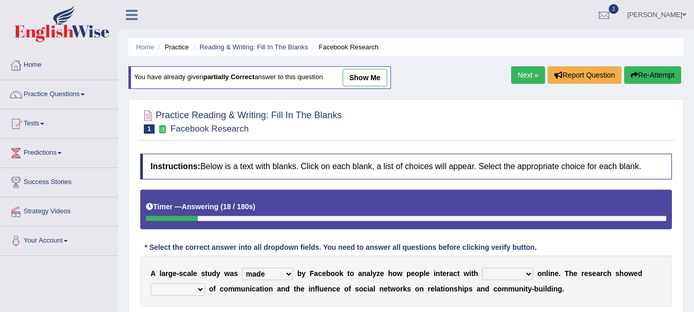
click at [482, 268] on select "together all each other another" at bounding box center [507, 274] width 51 height 12
click at [192, 287] on select "advantages standards fellowships patterns" at bounding box center [178, 289] width 54 height 12
select select "patterns"
click at [151, 283] on select "advantages standards fellowships patterns" at bounding box center [178, 289] width 54 height 12
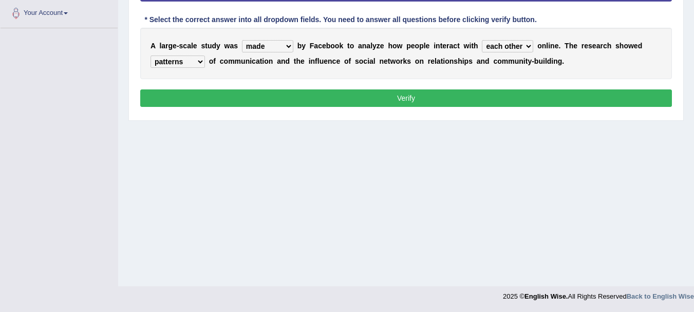
click at [527, 105] on button "Verify" at bounding box center [406, 97] width 532 height 17
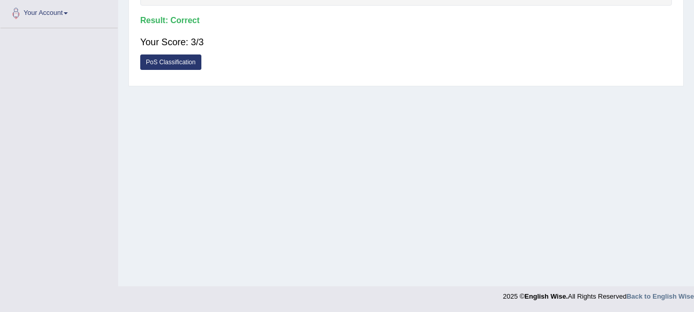
scroll to position [0, 0]
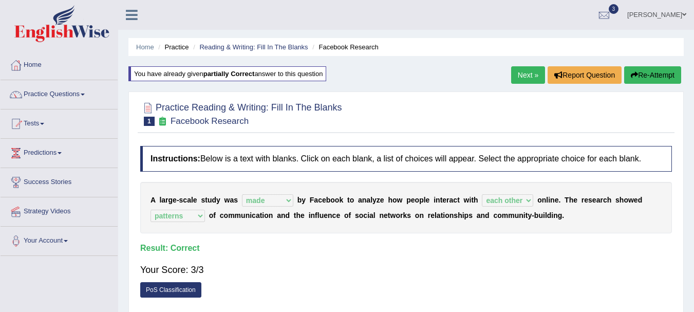
click at [532, 75] on link "Next »" at bounding box center [528, 74] width 34 height 17
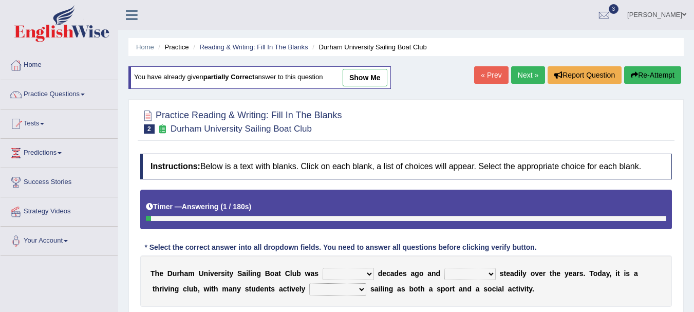
click at [369, 270] on select "found fund founded find" at bounding box center [348, 274] width 51 height 12
select select "found"
click at [323, 268] on select "found fund founded find" at bounding box center [348, 274] width 51 height 12
click at [451, 272] on select "grow growing has grown grown" at bounding box center [469, 274] width 51 height 12
select select "has grown"
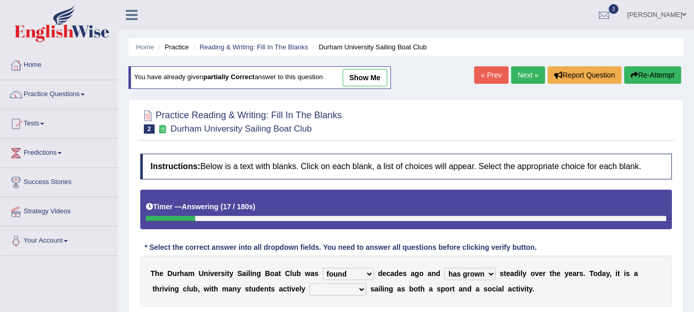
click at [444, 268] on select "grow growing has grown grown" at bounding box center [469, 274] width 51 height 12
click at [356, 290] on select "enjoy enjoyed are enjoying enjoying" at bounding box center [337, 289] width 57 height 12
click at [309, 283] on select "enjoy enjoyed are enjoying enjoying" at bounding box center [337, 289] width 57 height 12
click at [346, 290] on select "enjoy enjoyed are enjoying enjoying" at bounding box center [337, 289] width 57 height 12
select select "enjoy"
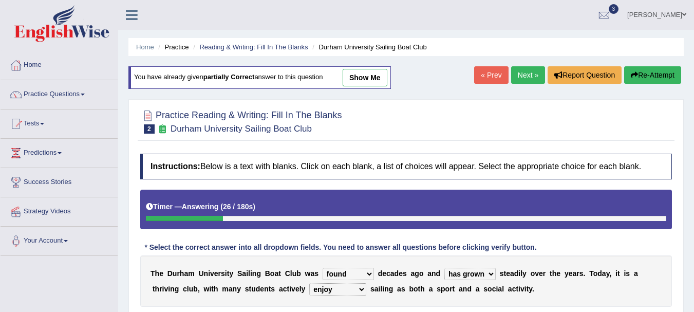
click at [309, 283] on select "enjoy enjoyed are enjoying enjoying" at bounding box center [337, 289] width 57 height 12
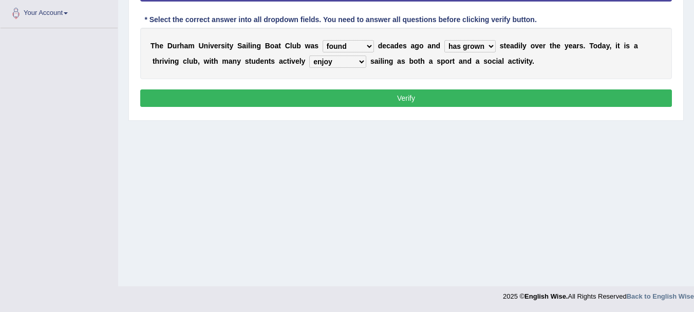
click at [603, 100] on button "Verify" at bounding box center [406, 97] width 532 height 17
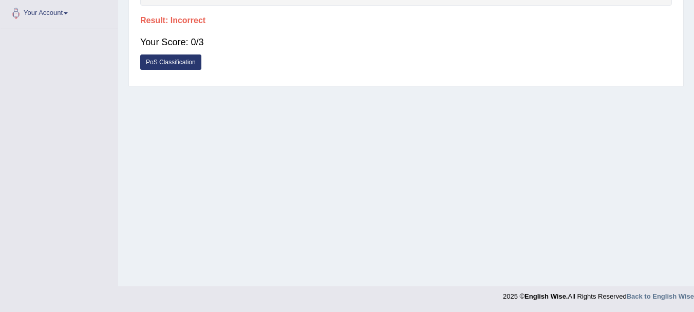
scroll to position [0, 0]
